Goal: Find specific page/section: Find specific page/section

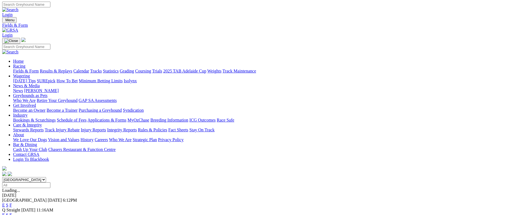
scroll to position [1, 0]
click at [46, 177] on select "South Australia New South Wales Northern Territory Queensland Tasmania Victoria…" at bounding box center [24, 179] width 44 height 5
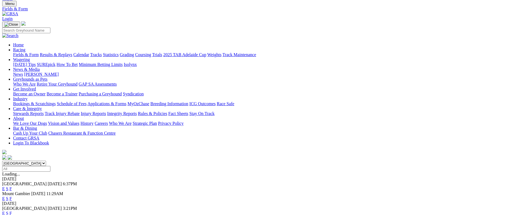
scroll to position [76, 0]
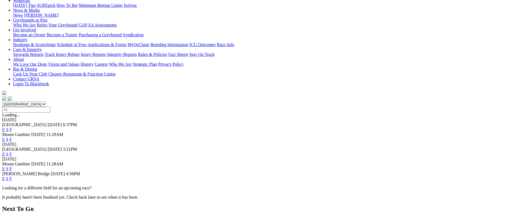
click at [12, 176] on link "F" at bounding box center [11, 178] width 2 height 5
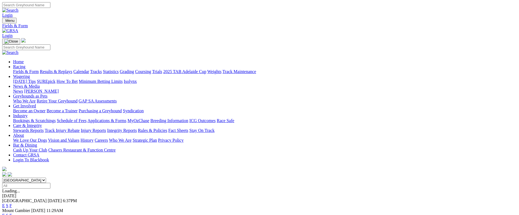
click at [46, 178] on select "South Australia New South Wales Northern Territory Queensland Tasmania Victoria…" at bounding box center [24, 180] width 44 height 5
select select "QLD"
click at [46, 178] on select "South Australia New South Wales Northern Territory Queensland Tasmania Victoria…" at bounding box center [24, 180] width 44 height 5
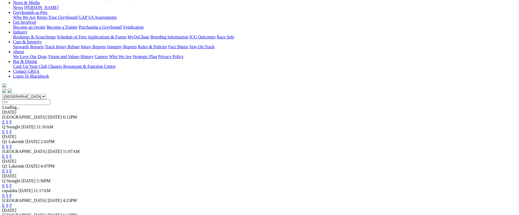
scroll to position [143, 0]
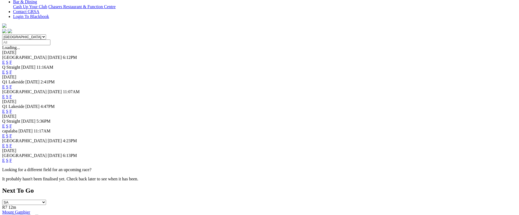
click at [12, 163] on link "F" at bounding box center [11, 160] width 2 height 5
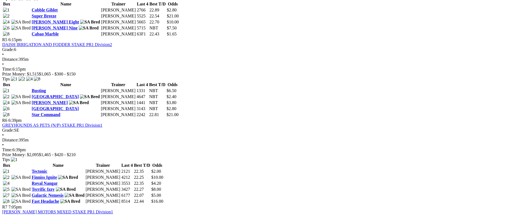
scroll to position [479, 0]
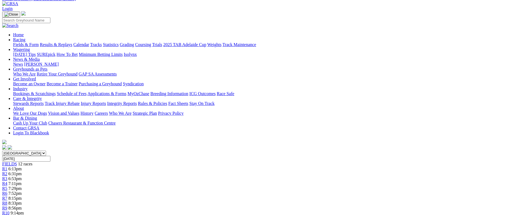
scroll to position [123, 0]
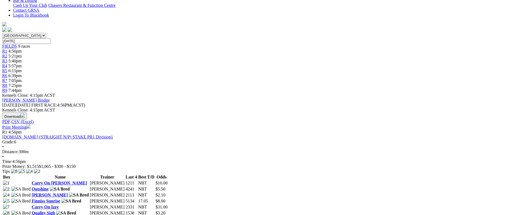
scroll to position [148, 0]
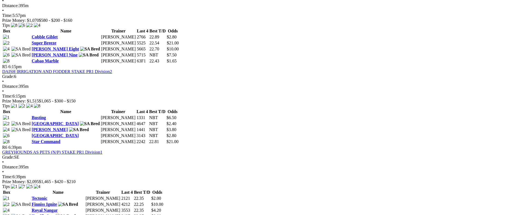
scroll to position [534, 0]
